Goal: Navigation & Orientation: Find specific page/section

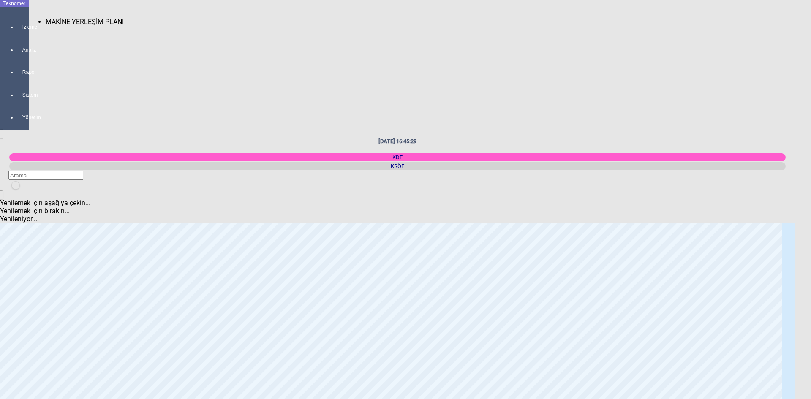
click at [20, 35] on div at bounding box center [23, 35] width 12 height 0
